Goal: Navigation & Orientation: Find specific page/section

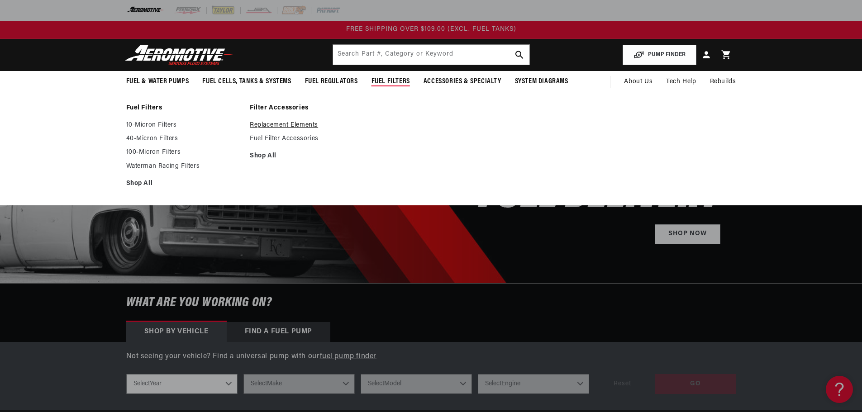
click at [274, 127] on link "Replacement Elements" at bounding box center [307, 125] width 115 height 8
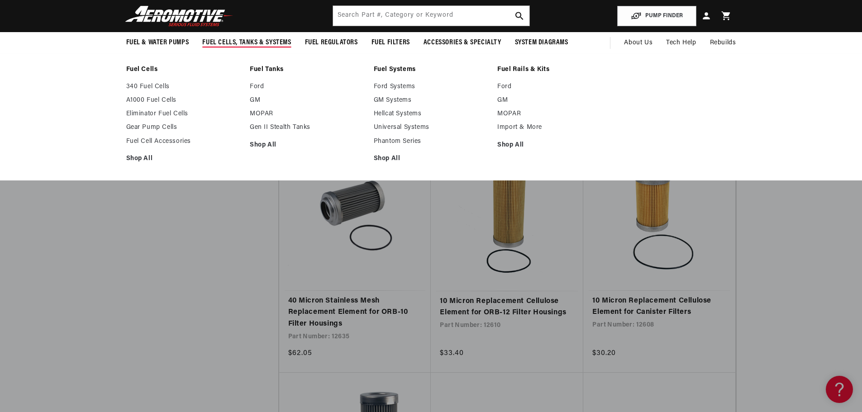
scroll to position [498, 0]
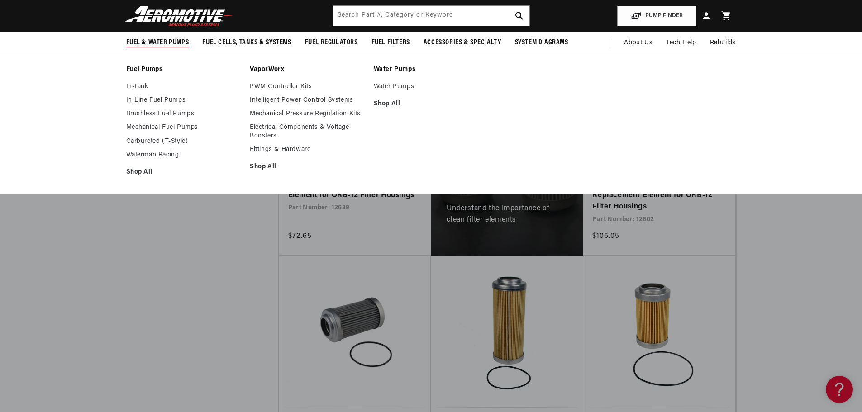
click at [154, 41] on span "Fuel & Water Pumps" at bounding box center [157, 43] width 63 height 10
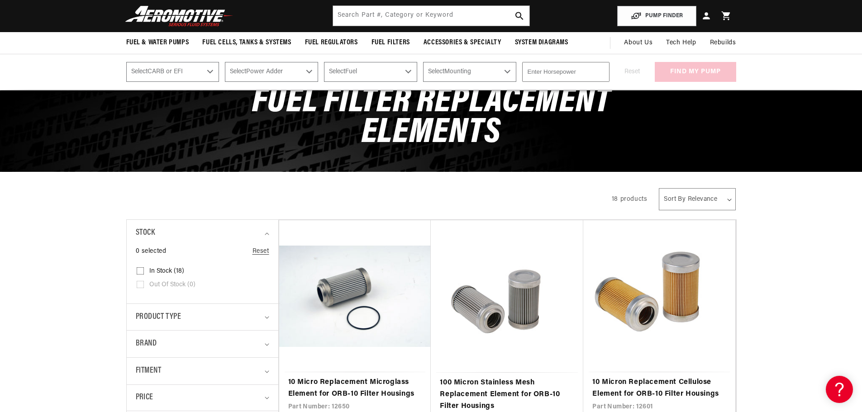
scroll to position [0, 0]
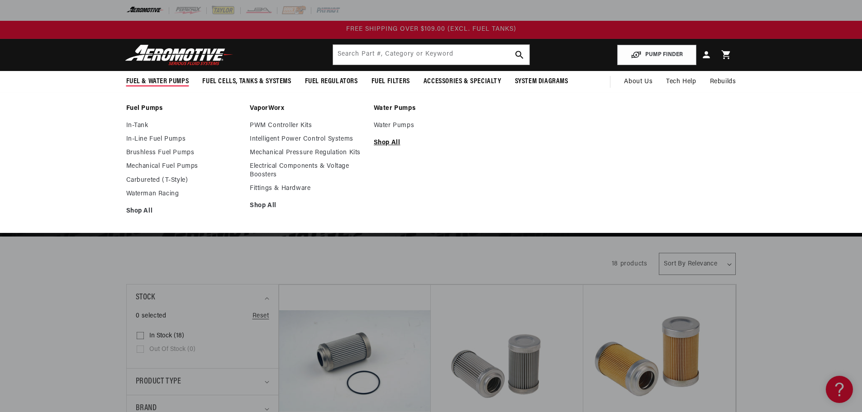
click at [387, 141] on link "Shop All" at bounding box center [431, 143] width 115 height 8
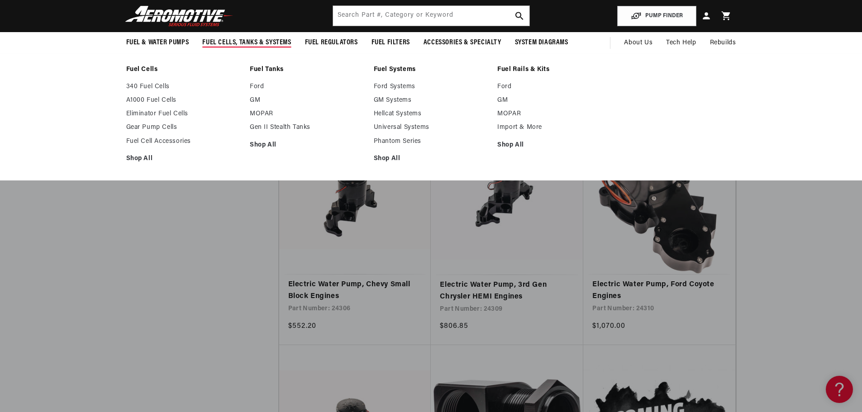
scroll to position [362, 0]
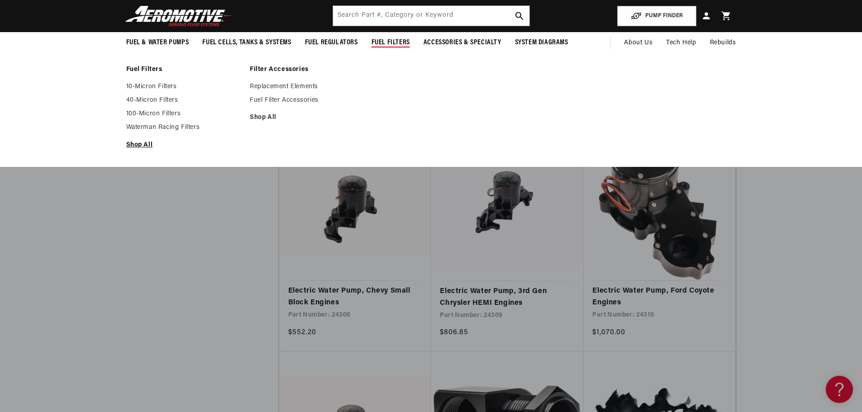
click at [133, 143] on link "Shop All" at bounding box center [183, 145] width 115 height 8
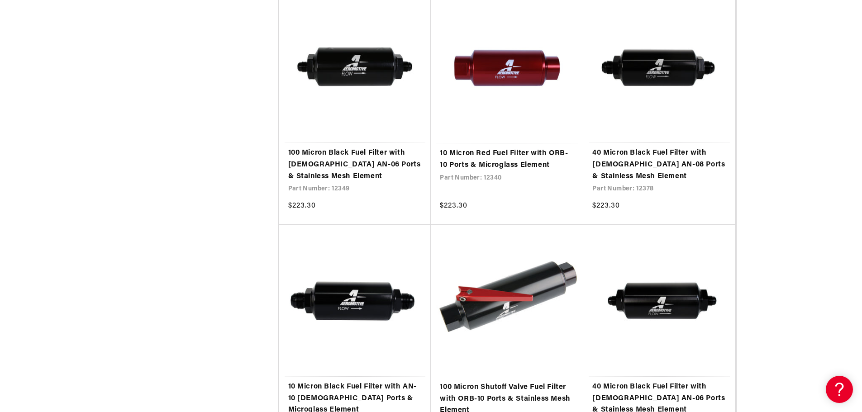
scroll to position [1539, 0]
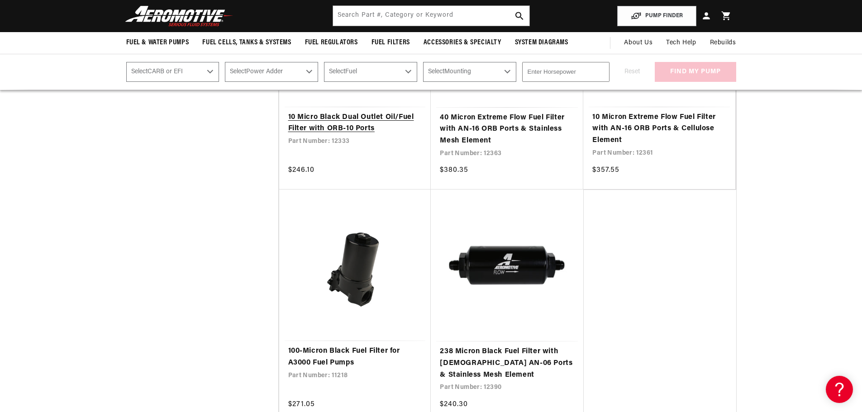
scroll to position [2761, 0]
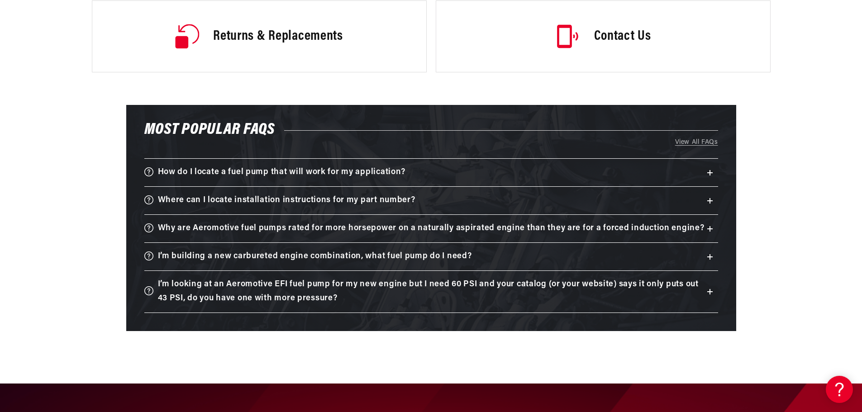
scroll to position [1358, 0]
